Goal: Task Accomplishment & Management: Complete application form

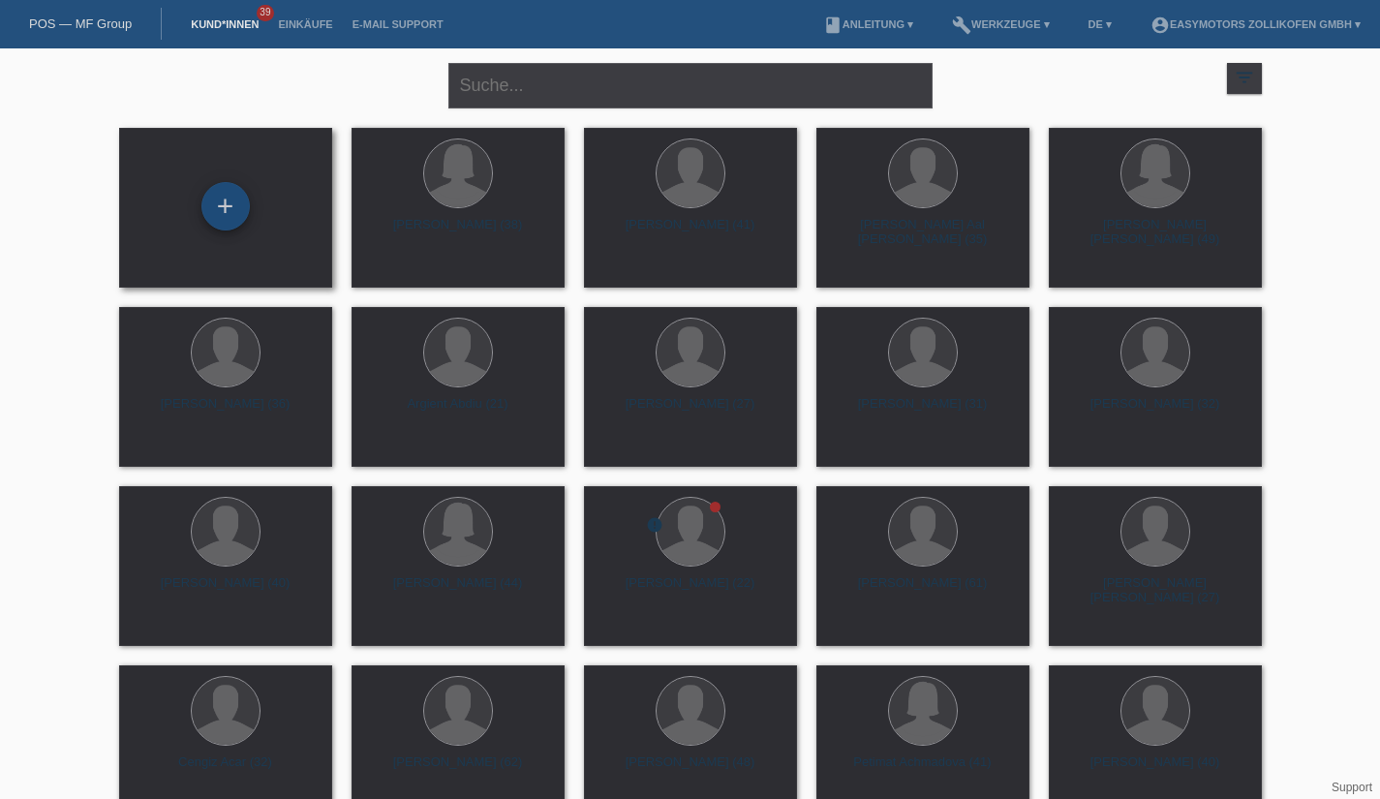
click at [239, 207] on div "+" at bounding box center [225, 206] width 48 height 48
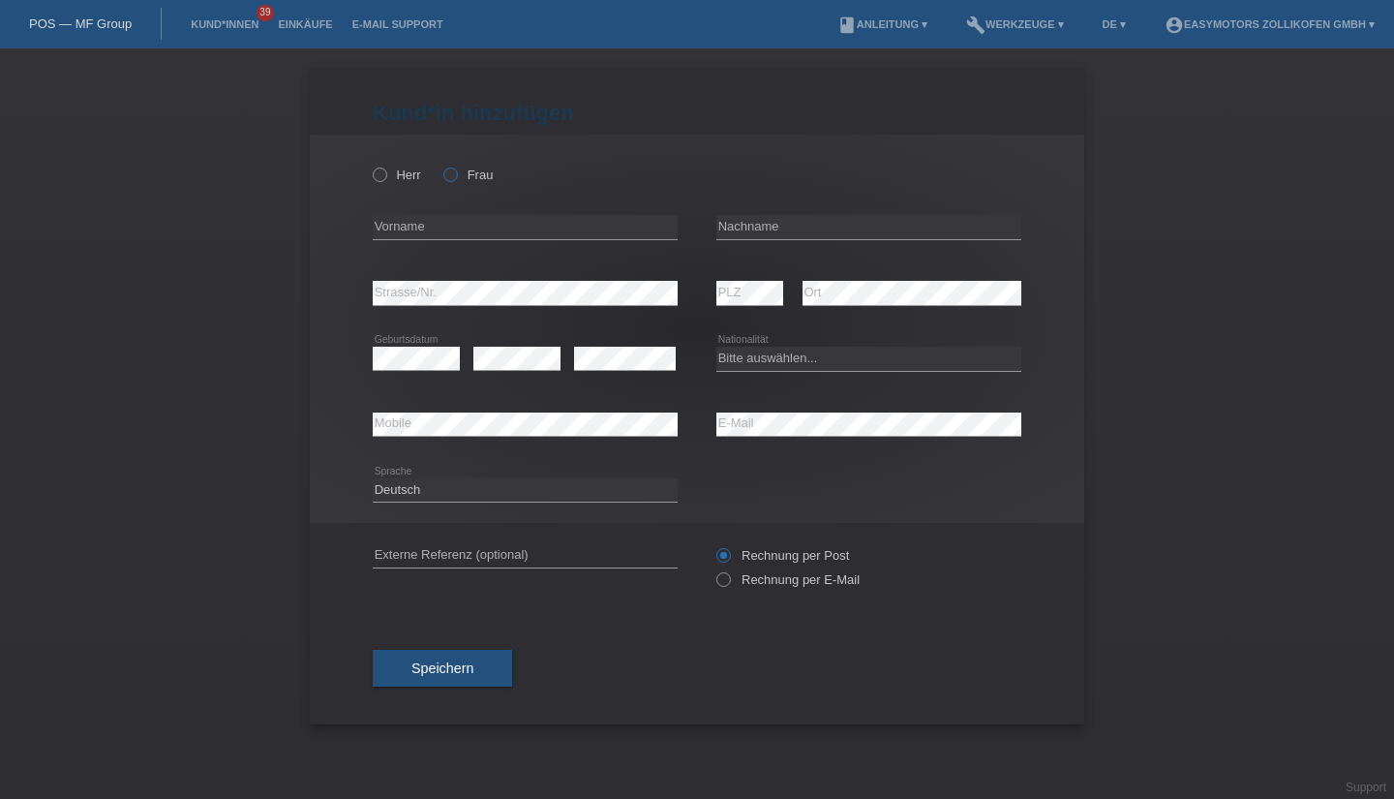
click at [465, 171] on label "Frau" at bounding box center [467, 175] width 49 height 15
click at [456, 171] on input "Frau" at bounding box center [449, 174] width 13 height 13
radio input "true"
click at [438, 227] on input "text" at bounding box center [525, 227] width 305 height 24
type input "[PERSON_NAME]"
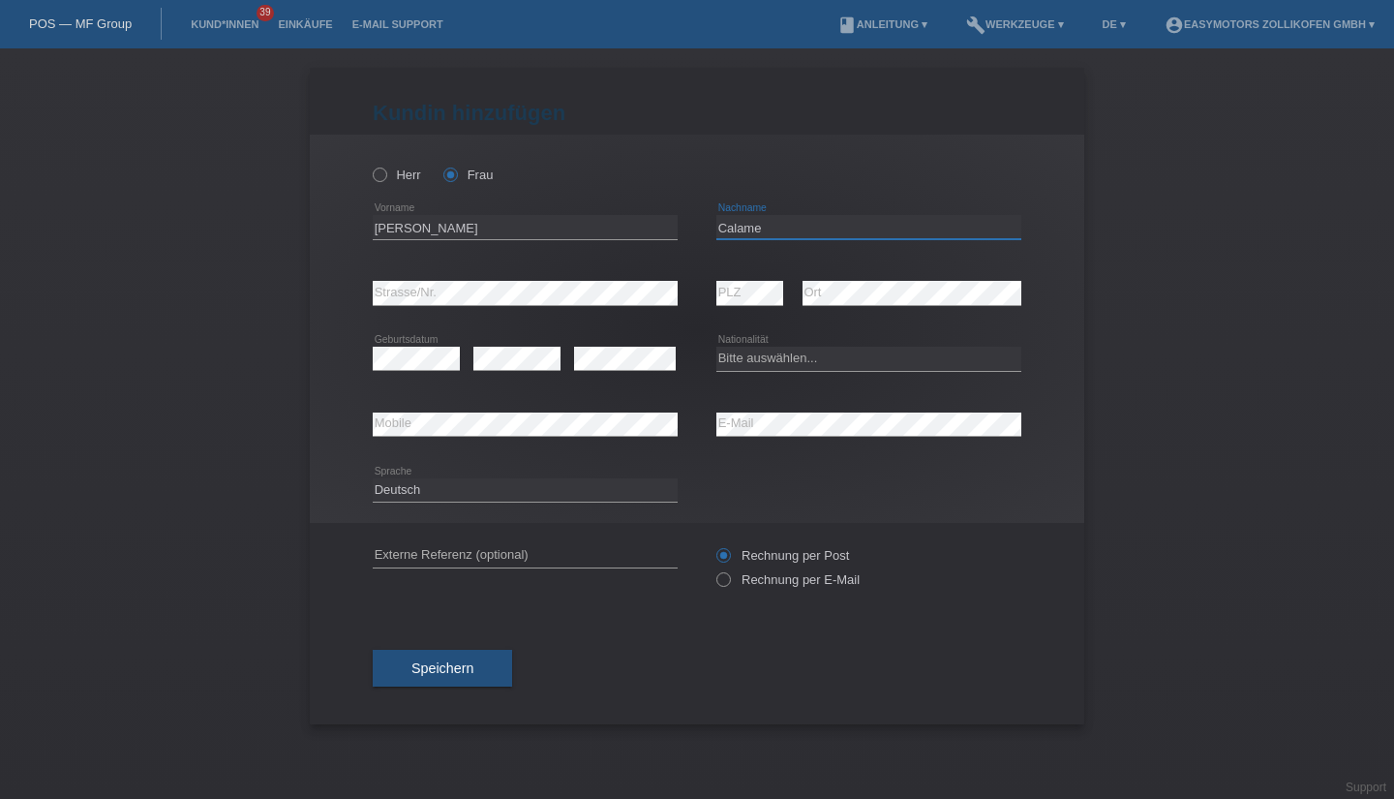
type input "Calame"
click at [397, 371] on icon at bounding box center [416, 370] width 87 height 1
click at [405, 370] on icon at bounding box center [416, 370] width 87 height 1
click at [806, 360] on select "Bitte auswählen... [GEOGRAPHIC_DATA] [GEOGRAPHIC_DATA] [GEOGRAPHIC_DATA] [GEOGR…" at bounding box center [869, 358] width 305 height 23
click at [717, 347] on select "Bitte auswählen... [GEOGRAPHIC_DATA] [GEOGRAPHIC_DATA] [GEOGRAPHIC_DATA] [GEOGR…" at bounding box center [869, 358] width 305 height 23
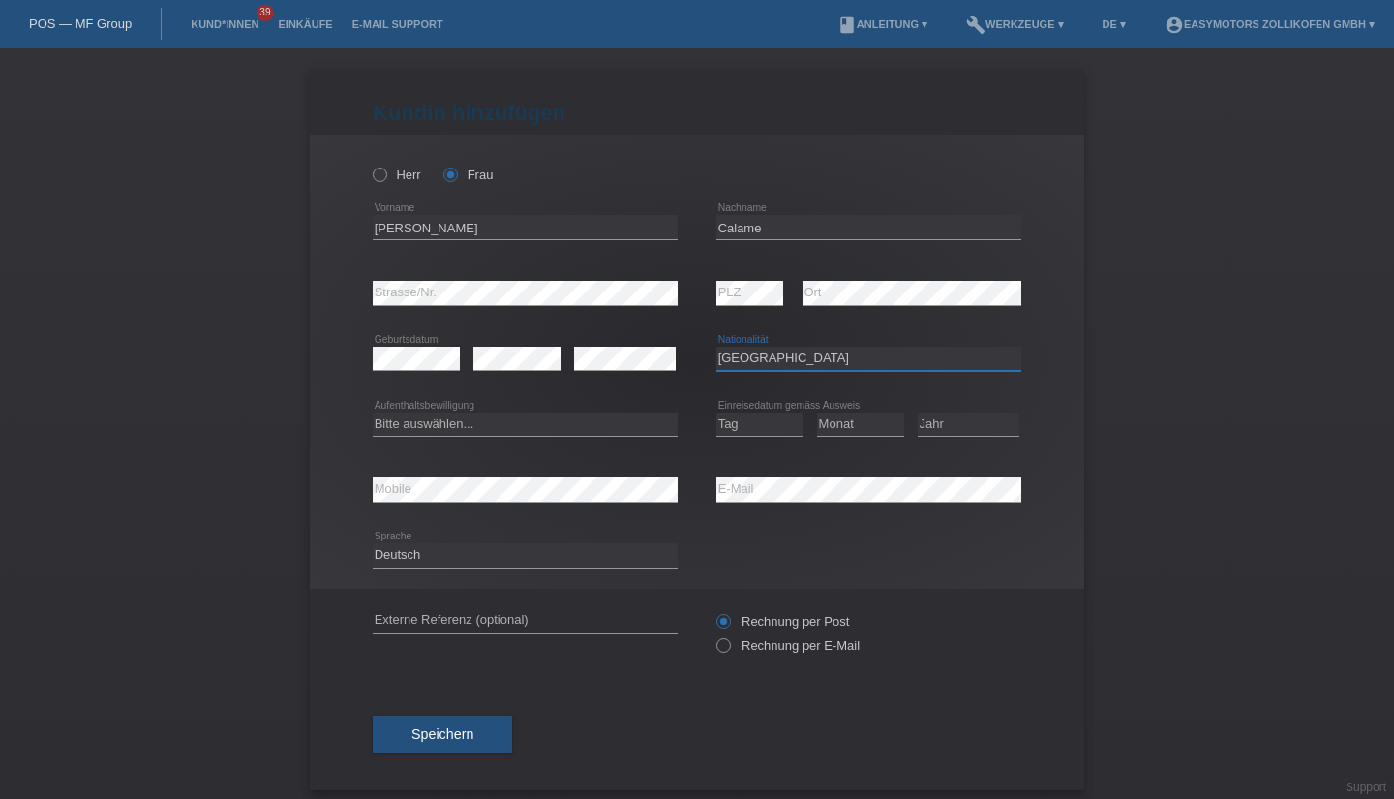
click at [784, 363] on select "Bitte auswählen... [GEOGRAPHIC_DATA] [GEOGRAPHIC_DATA] [GEOGRAPHIC_DATA] [GEOGR…" at bounding box center [869, 358] width 305 height 23
select select "CH"
click at [717, 347] on select "Bitte auswählen... [GEOGRAPHIC_DATA] [GEOGRAPHIC_DATA] [GEOGRAPHIC_DATA] [GEOGR…" at bounding box center [869, 358] width 305 height 23
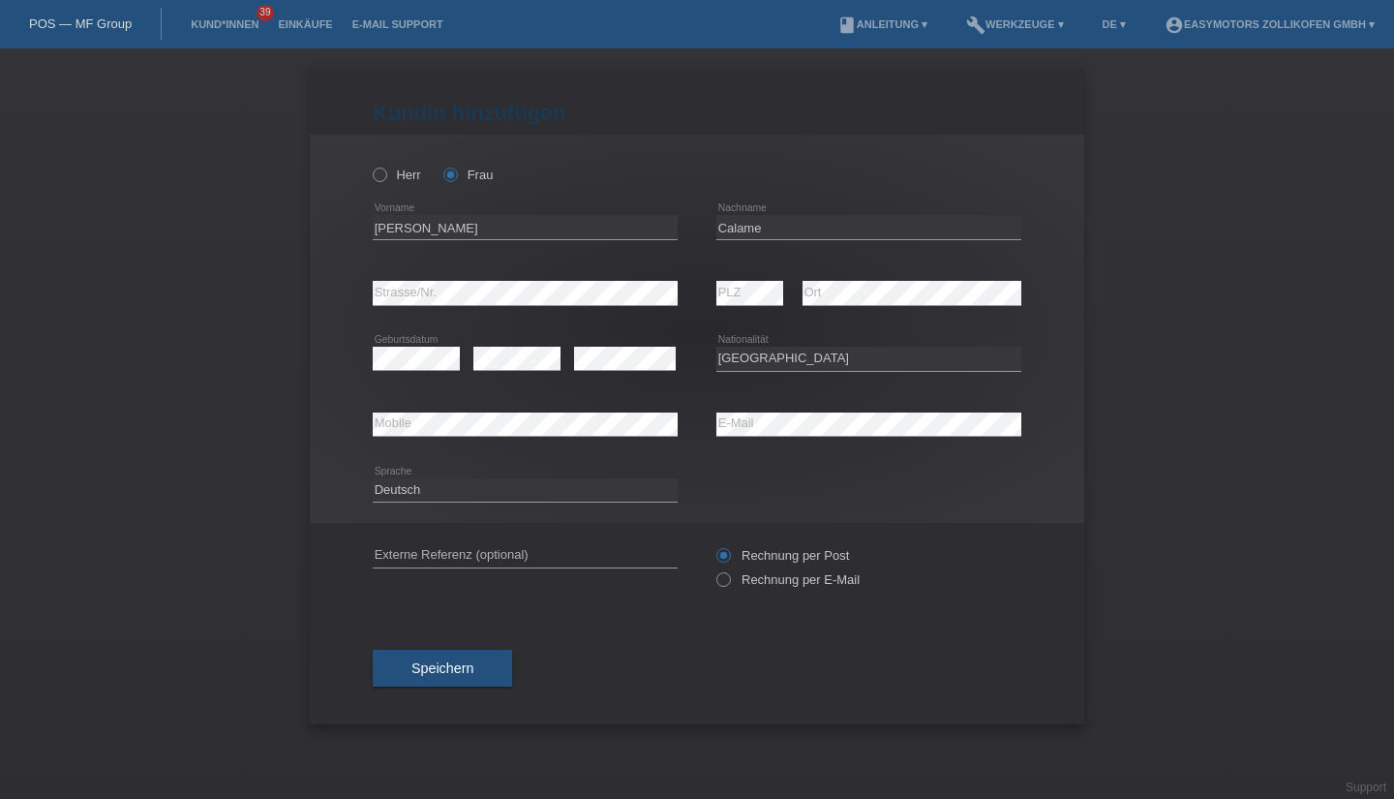
click at [459, 709] on div "Speichern" at bounding box center [697, 668] width 649 height 112
click at [498, 686] on button "Speichern" at bounding box center [442, 668] width 139 height 37
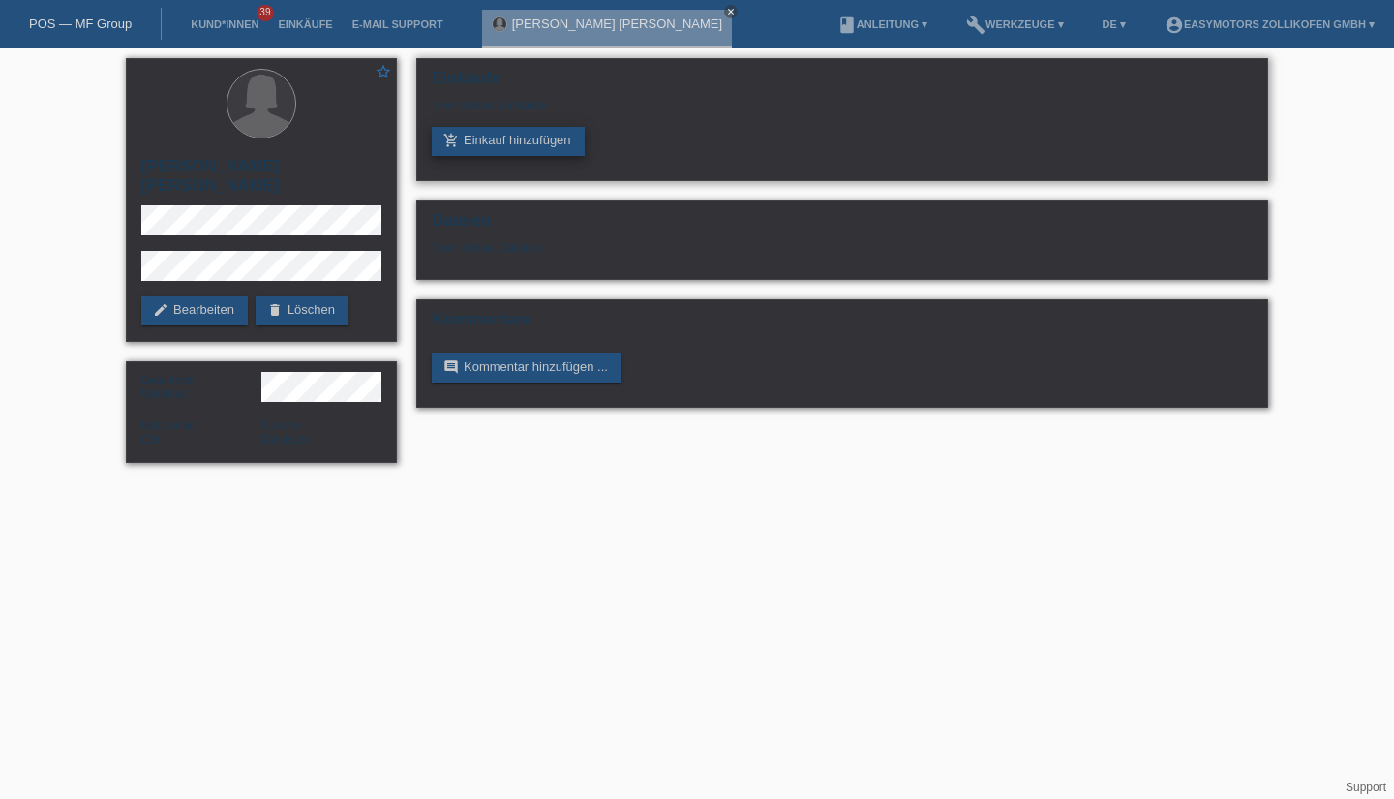
click at [525, 140] on link "add_shopping_cart Einkauf hinzufügen" at bounding box center [508, 141] width 153 height 29
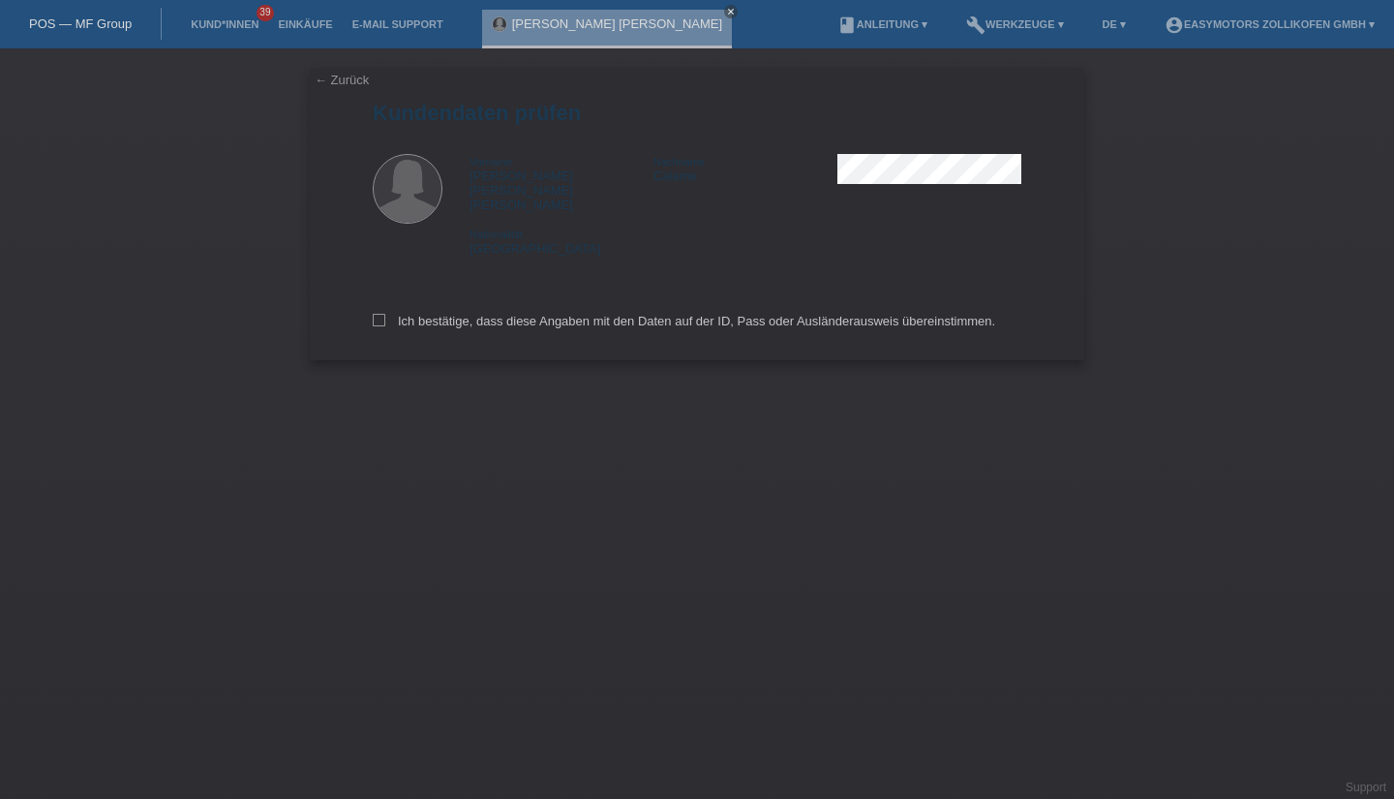
click at [377, 314] on icon at bounding box center [379, 320] width 13 height 13
click at [377, 314] on input "Ich bestätige, dass diese Angaben mit den Daten auf der ID, Pass oder Ausländer…" at bounding box center [379, 320] width 13 height 13
checkbox input "true"
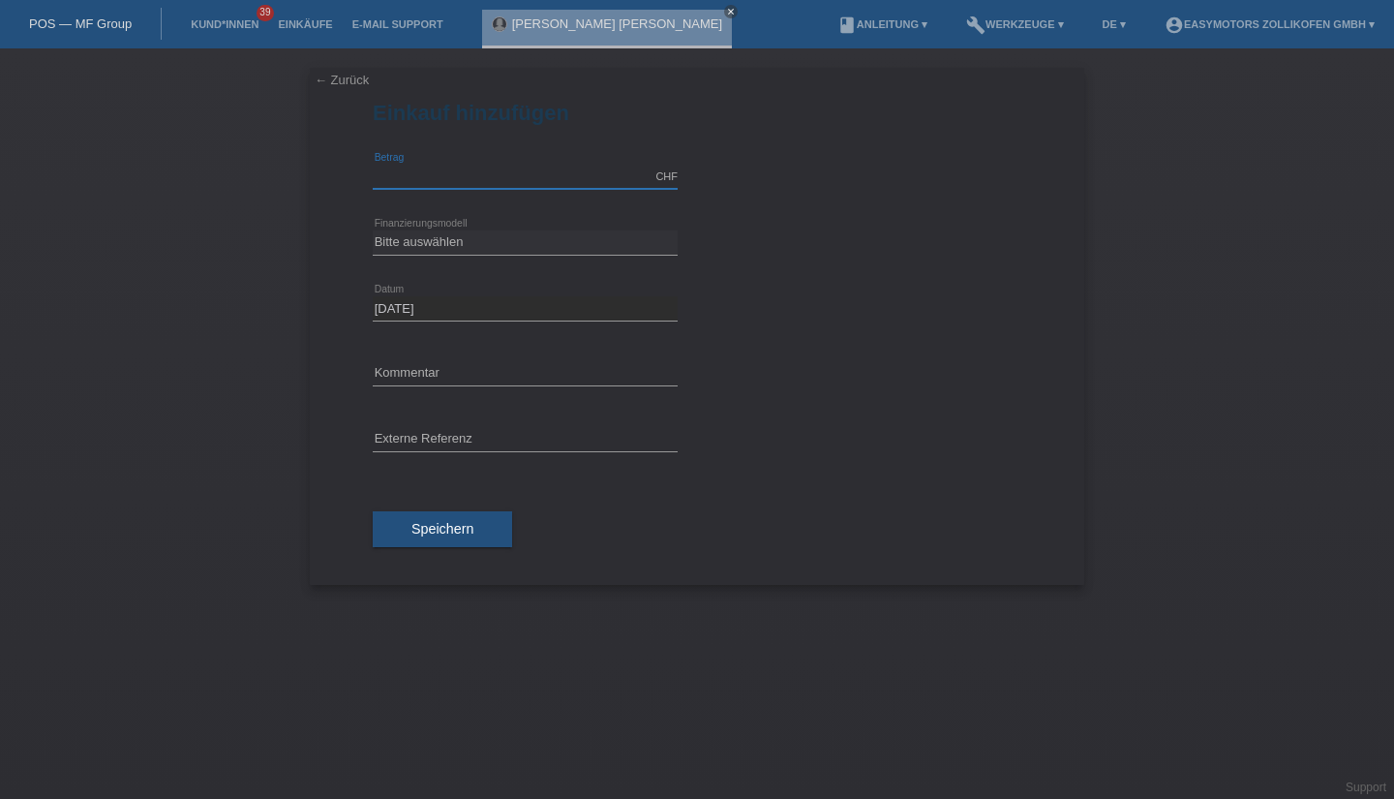
click at [472, 169] on input "text" at bounding box center [525, 177] width 305 height 24
click at [543, 236] on select "Bitte auswählen Fixe Raten Kauf auf Rechnung mit Teilzahlungsoption" at bounding box center [525, 241] width 305 height 23
type input "8790.00"
select select "68"
click at [373, 230] on select "Bitte auswählen Fixe Raten Kauf auf Rechnung mit Teilzahlungsoption" at bounding box center [525, 241] width 305 height 23
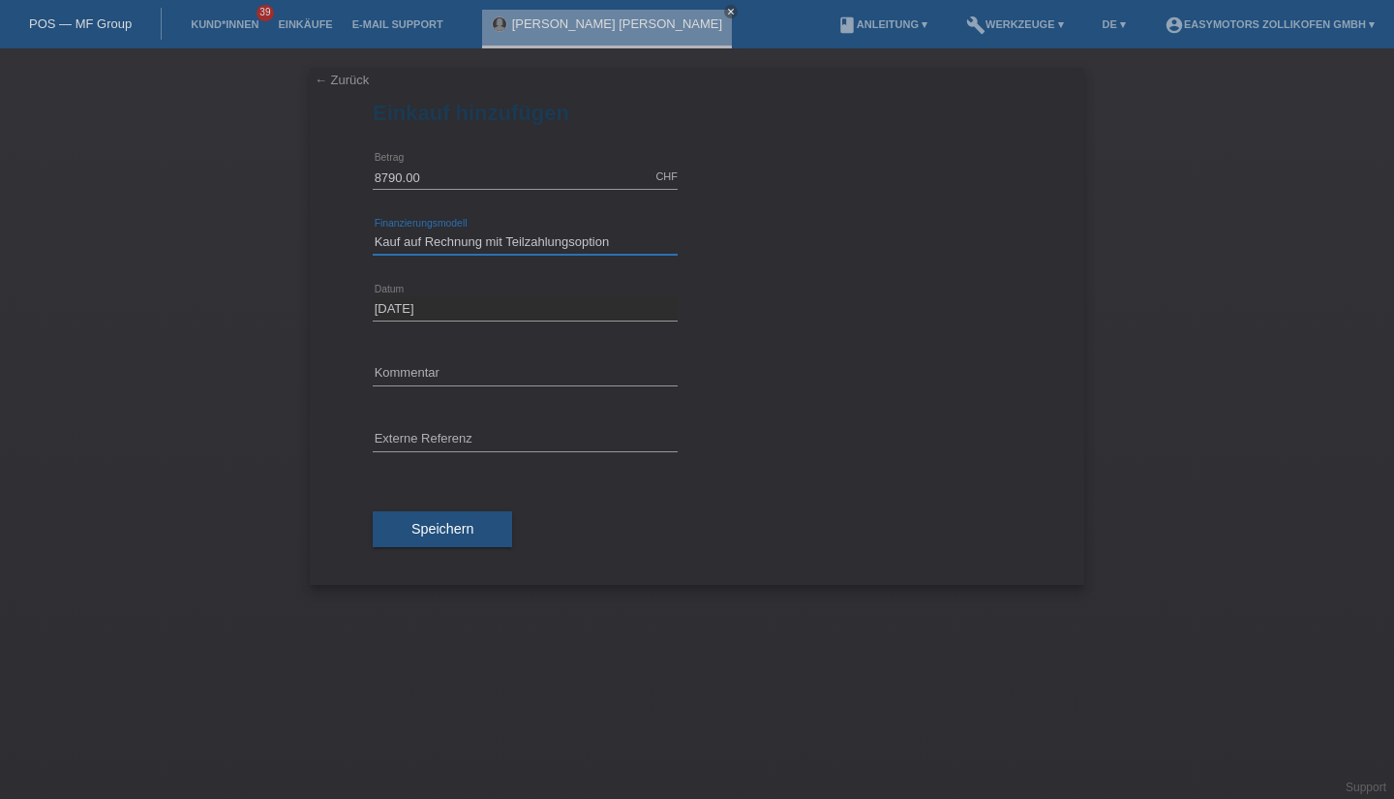
click at [503, 241] on select "Bitte auswählen Fixe Raten Kauf auf Rechnung mit Teilzahlungsoption" at bounding box center [525, 241] width 305 height 23
click at [435, 530] on span "Speichern" at bounding box center [443, 528] width 62 height 15
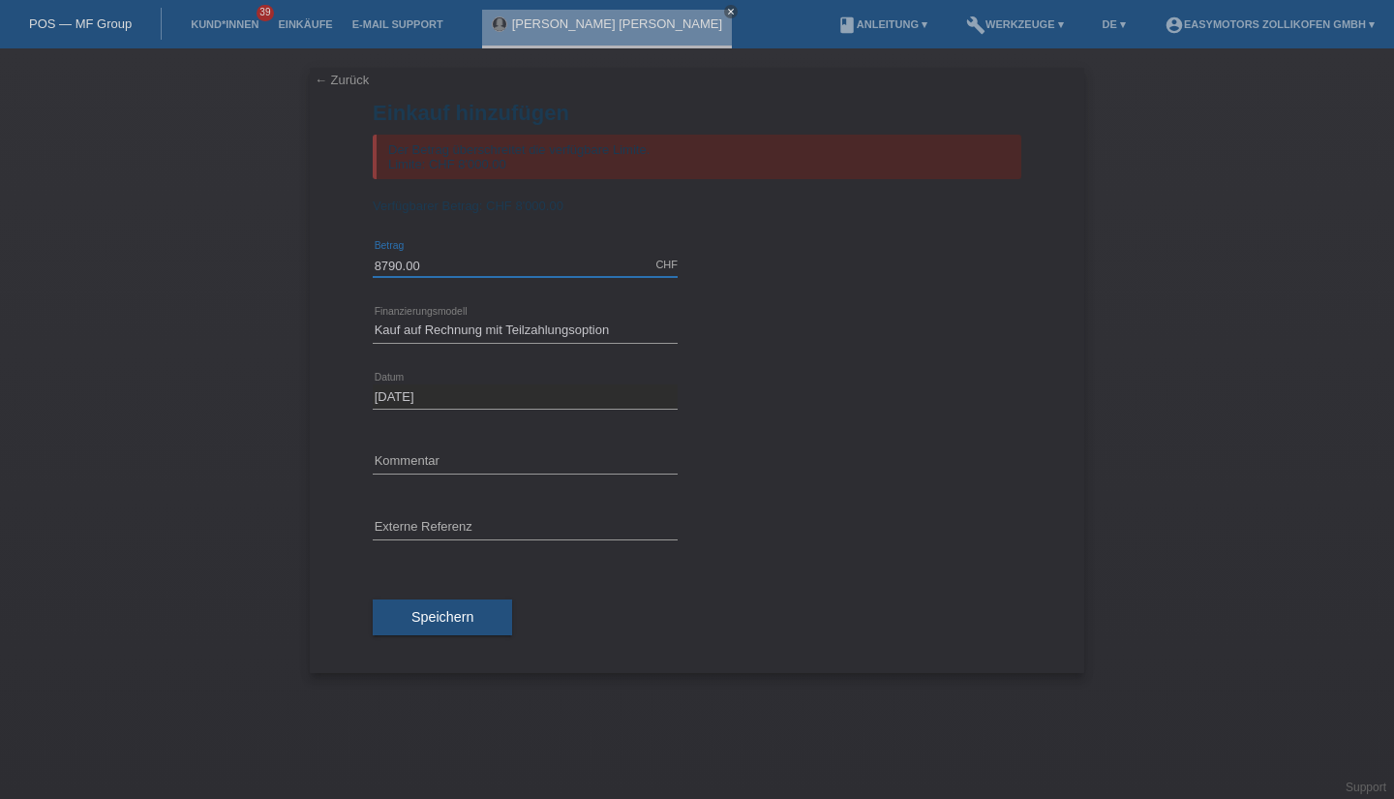
click at [448, 266] on input "8790.00" at bounding box center [525, 265] width 305 height 24
click at [425, 339] on select "Bitte auswählen Fixe Raten Kauf auf Rechnung mit Teilzahlungsoption" at bounding box center [525, 330] width 305 height 23
type input "8000.00"
select select "67"
click at [373, 320] on select "Bitte auswählen Fixe Raten Kauf auf Rechnung mit Teilzahlungsoption" at bounding box center [525, 330] width 305 height 23
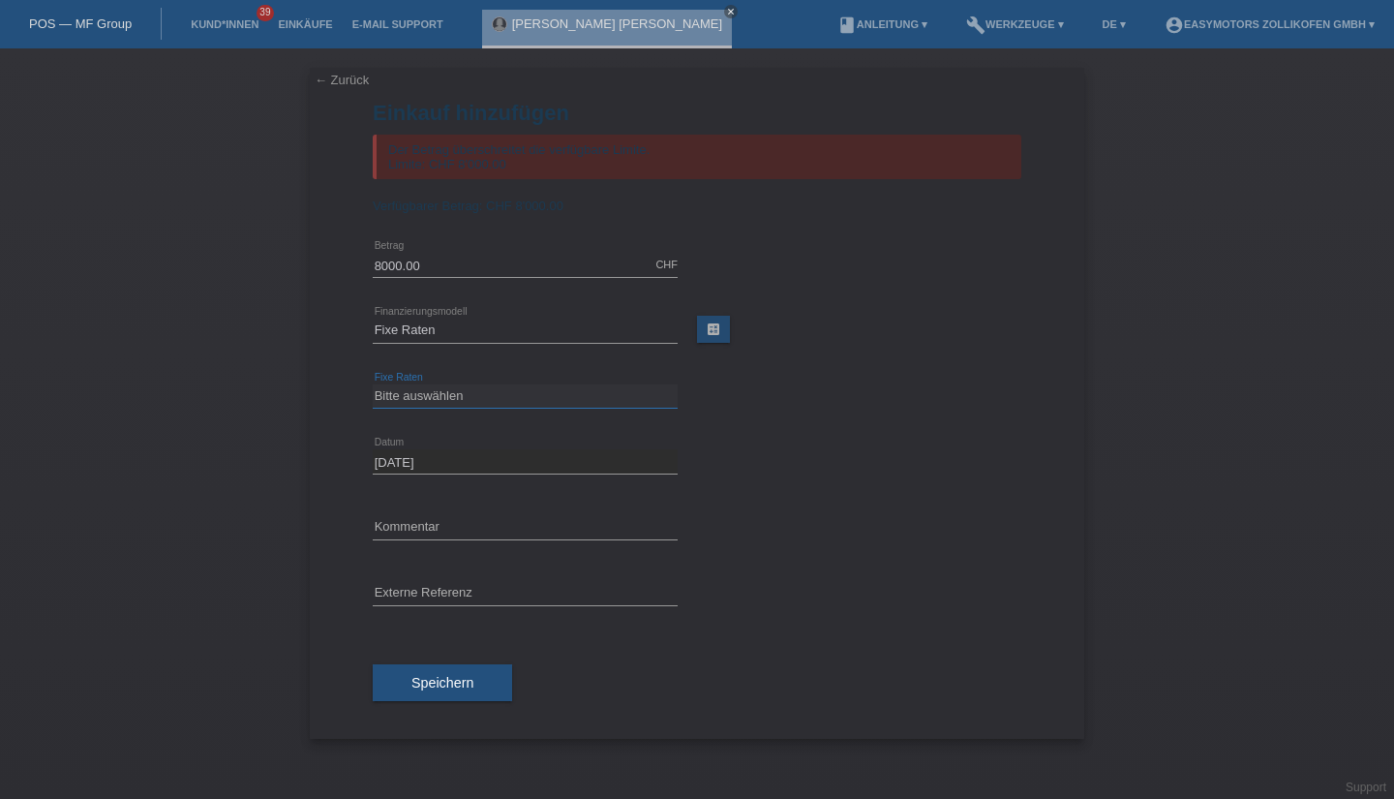
click at [450, 398] on select "Bitte auswählen 12 Raten 24 Raten 36 Raten 48 Raten" at bounding box center [525, 395] width 305 height 23
select select "136"
click at [373, 385] on select "Bitte auswählen 12 Raten 24 Raten 36 Raten 48 Raten" at bounding box center [525, 395] width 305 height 23
click at [443, 679] on span "Speichern" at bounding box center [443, 682] width 62 height 15
